Goal: Task Accomplishment & Management: Complete application form

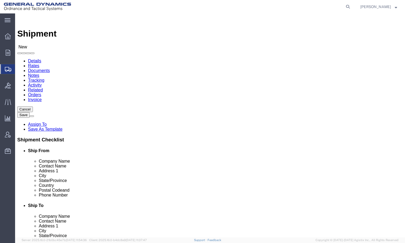
click div "Contact Name"
click input "text"
type input "AA"
click p "- General Dynamics - OTS ([PERSON_NAME]) - ([PERSON_NAME]) [STREET_ADDRESS][PER…"
select select "IL"
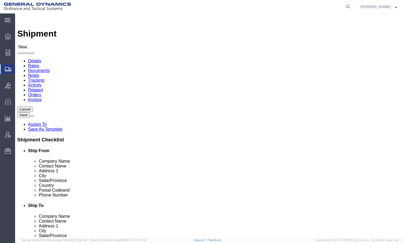
type input "[PERSON_NAME]"
click input "text"
type input "LANCO"
click input "text"
